Goal: Task Accomplishment & Management: Manage account settings

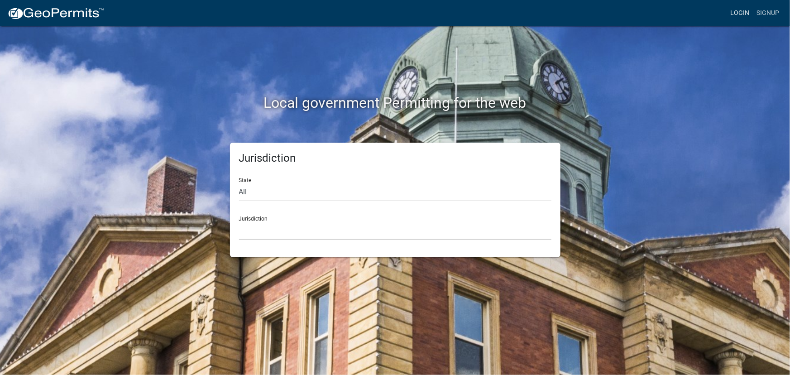
click at [743, 12] on link "Login" at bounding box center [739, 13] width 26 height 17
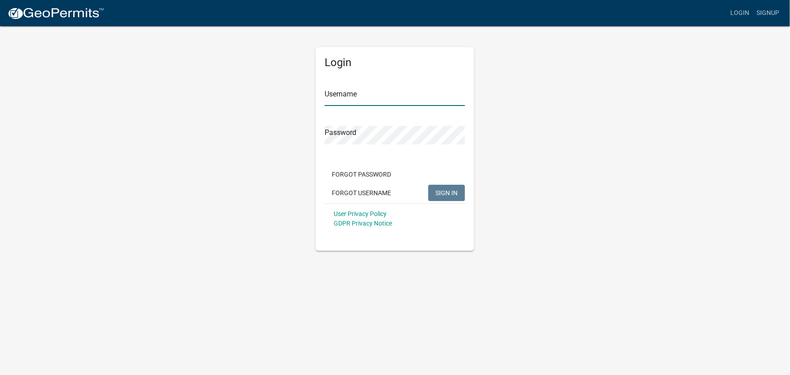
type input "kjhouse"
click at [437, 189] on span "SIGN IN" at bounding box center [446, 192] width 22 height 7
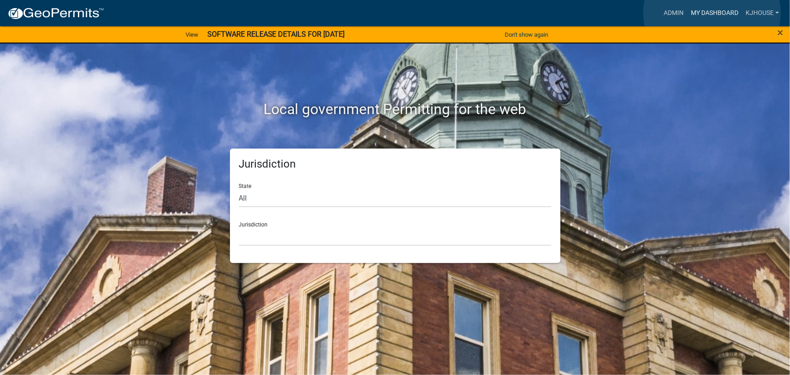
click at [712, 13] on link "My Dashboard" at bounding box center [714, 13] width 55 height 17
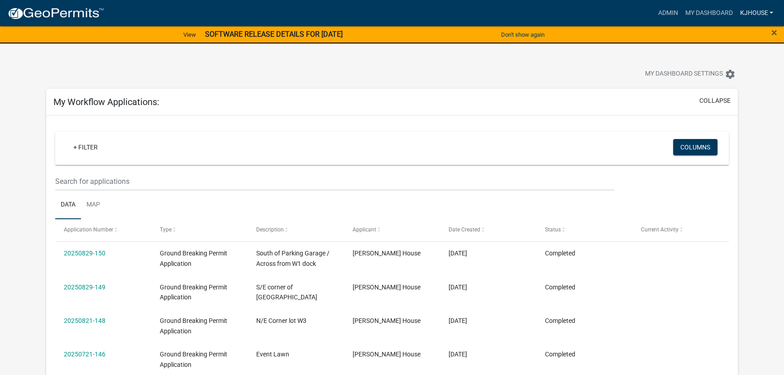
click at [757, 14] on link "kjhouse" at bounding box center [756, 13] width 41 height 17
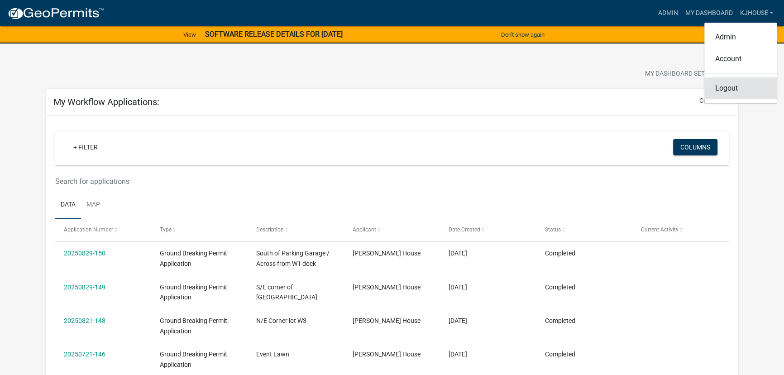
click at [735, 91] on link "Logout" at bounding box center [740, 88] width 72 height 22
